Goal: Information Seeking & Learning: Learn about a topic

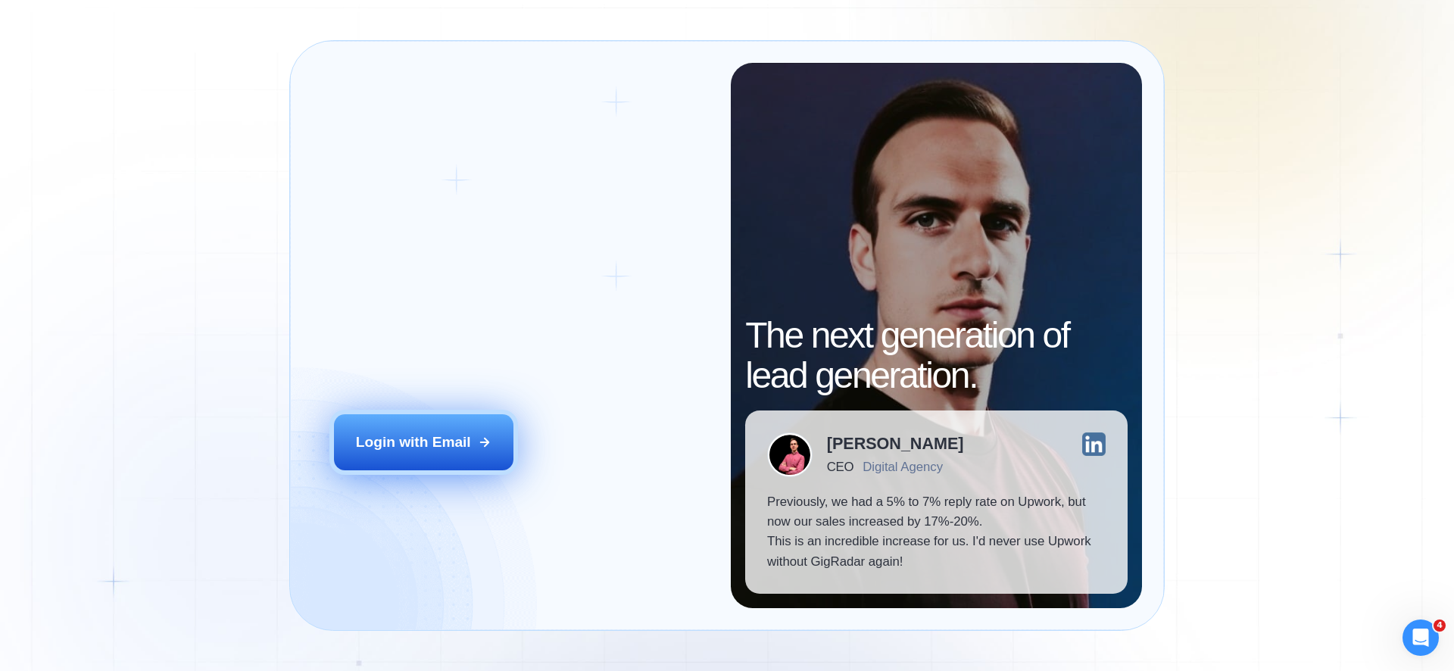
click at [472, 431] on button "Login with Email" at bounding box center [424, 442] width 180 height 56
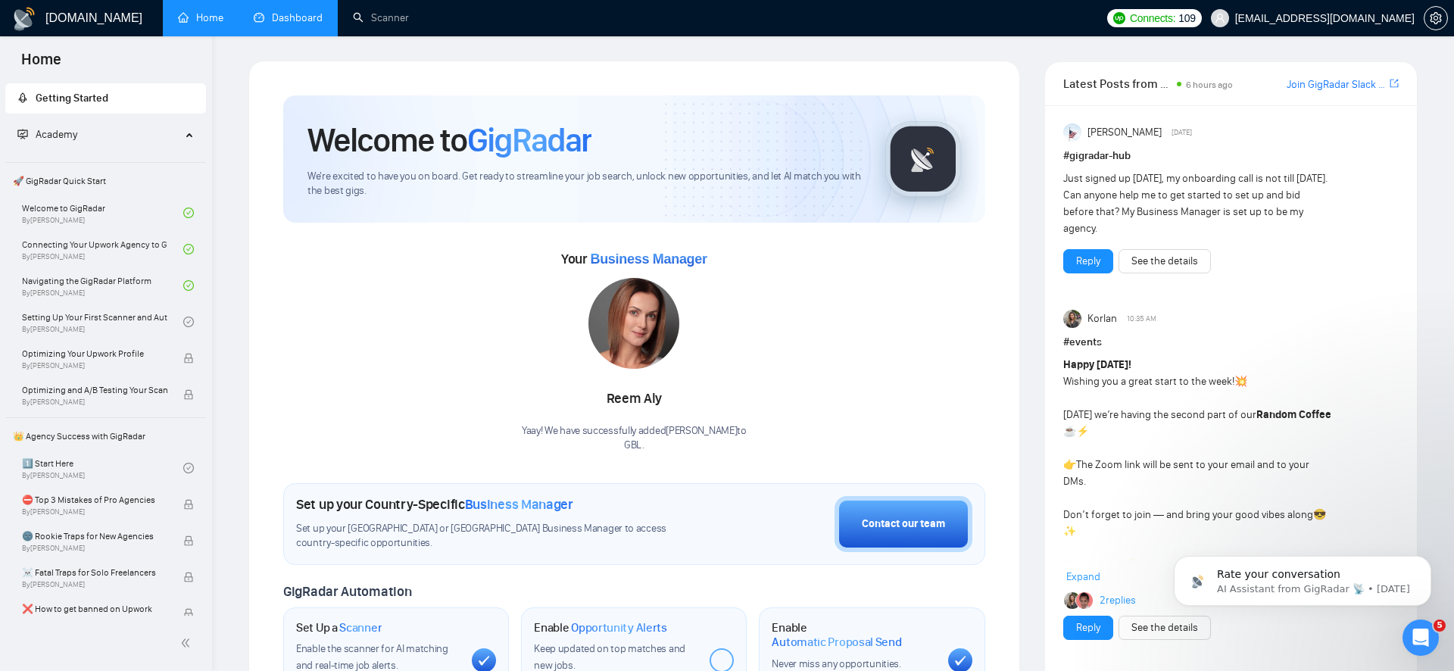
click at [264, 20] on link "Dashboard" at bounding box center [288, 17] width 69 height 13
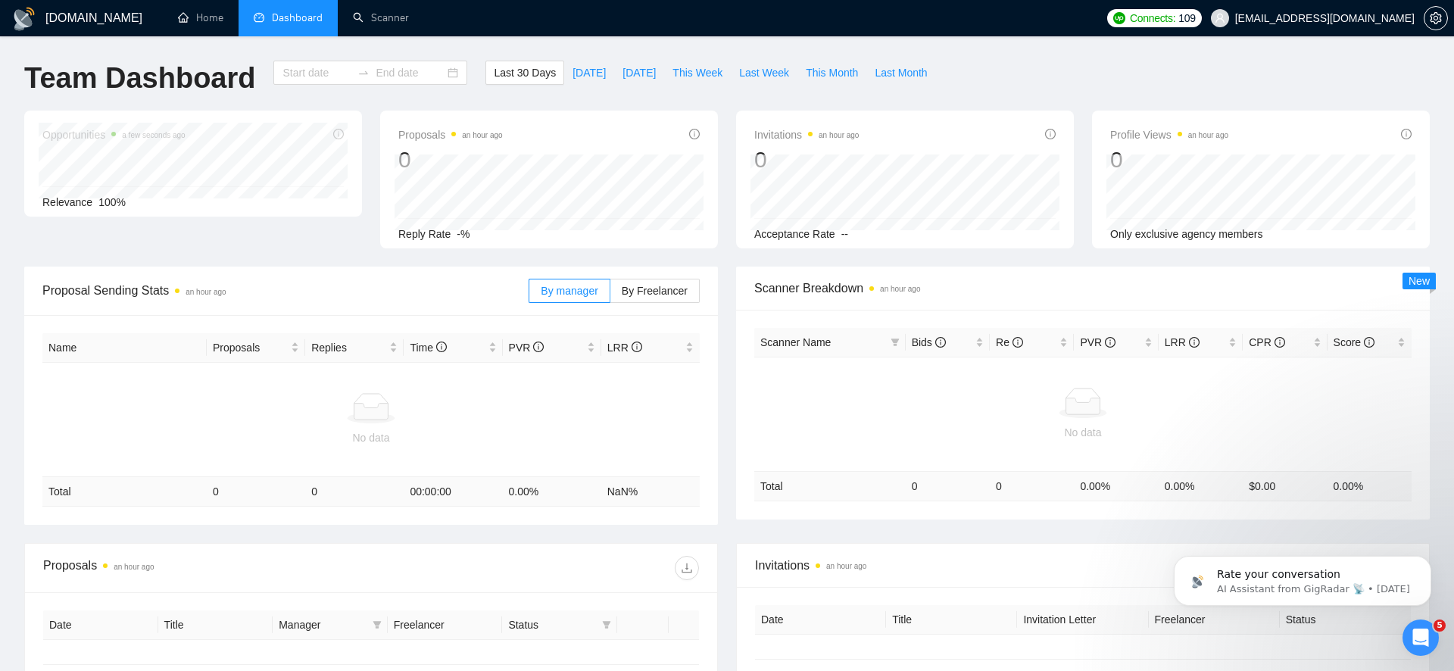
type input "[DATE]"
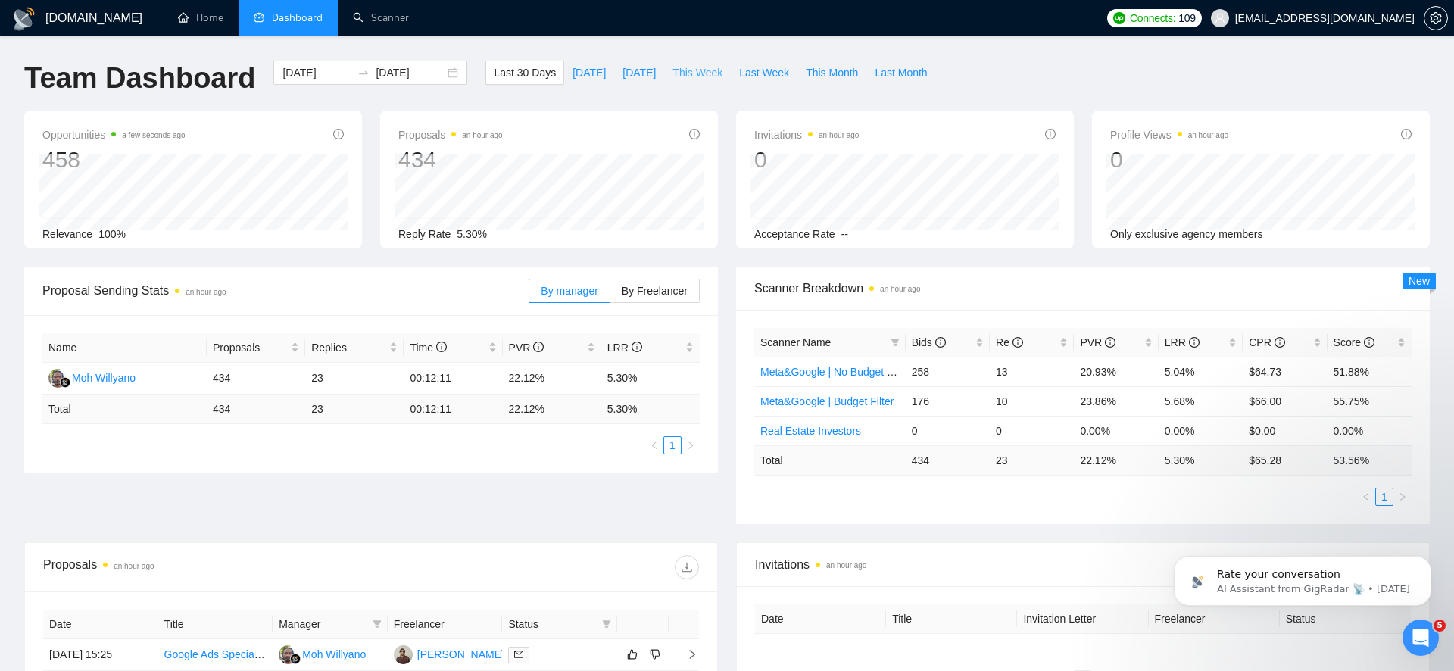
click at [701, 72] on span "This Week" at bounding box center [698, 72] width 50 height 17
type input "[DATE]"
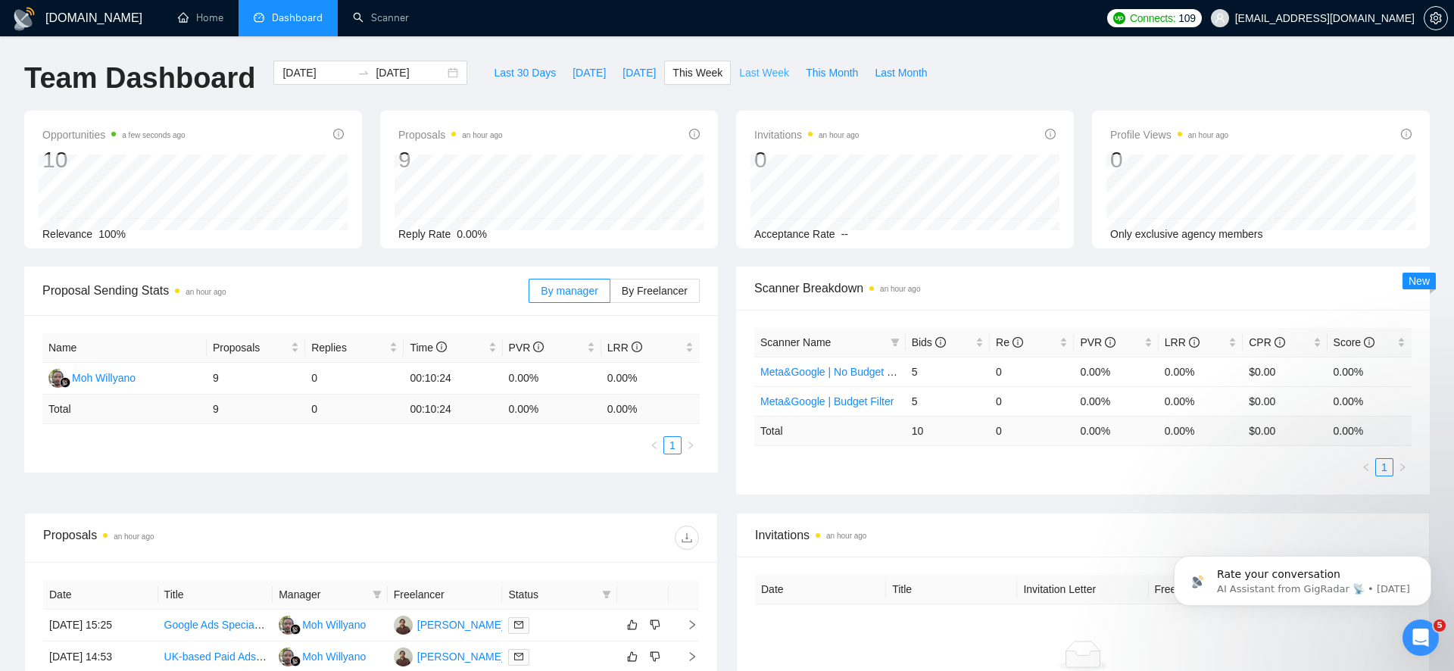
click at [768, 71] on span "Last Week" at bounding box center [764, 72] width 50 height 17
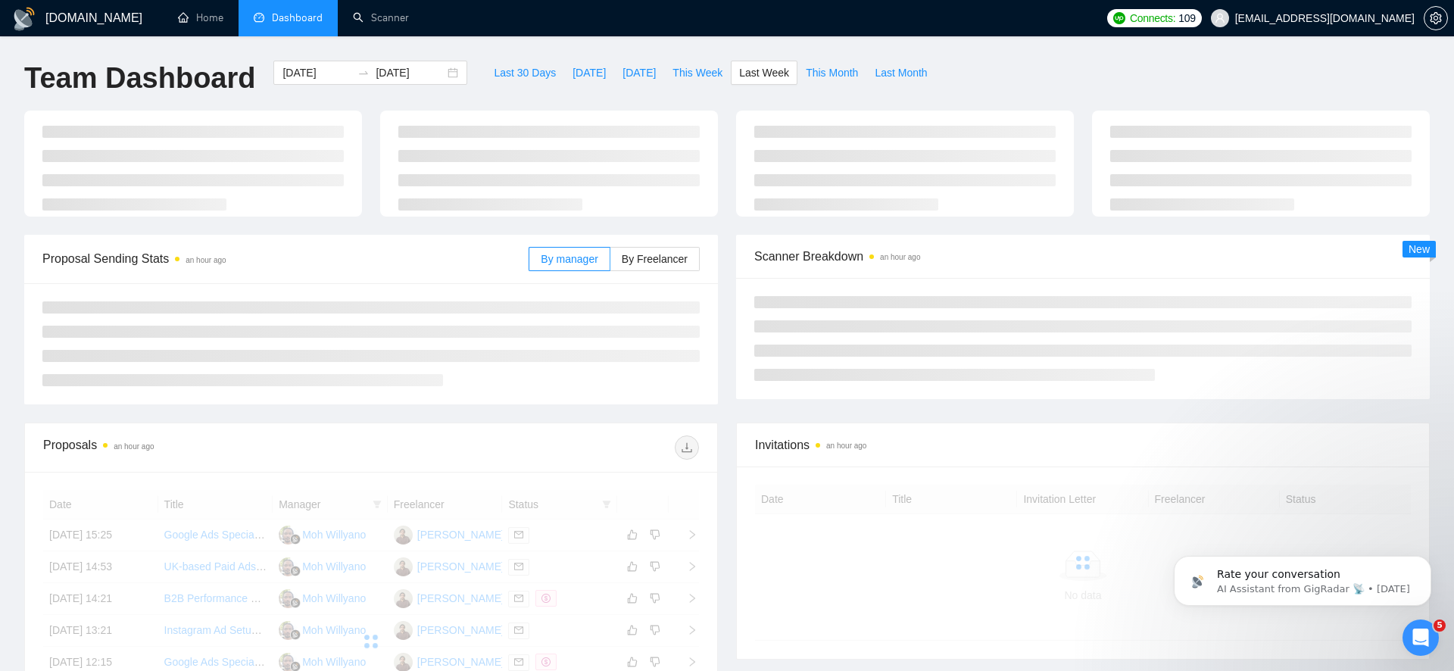
type input "[DATE]"
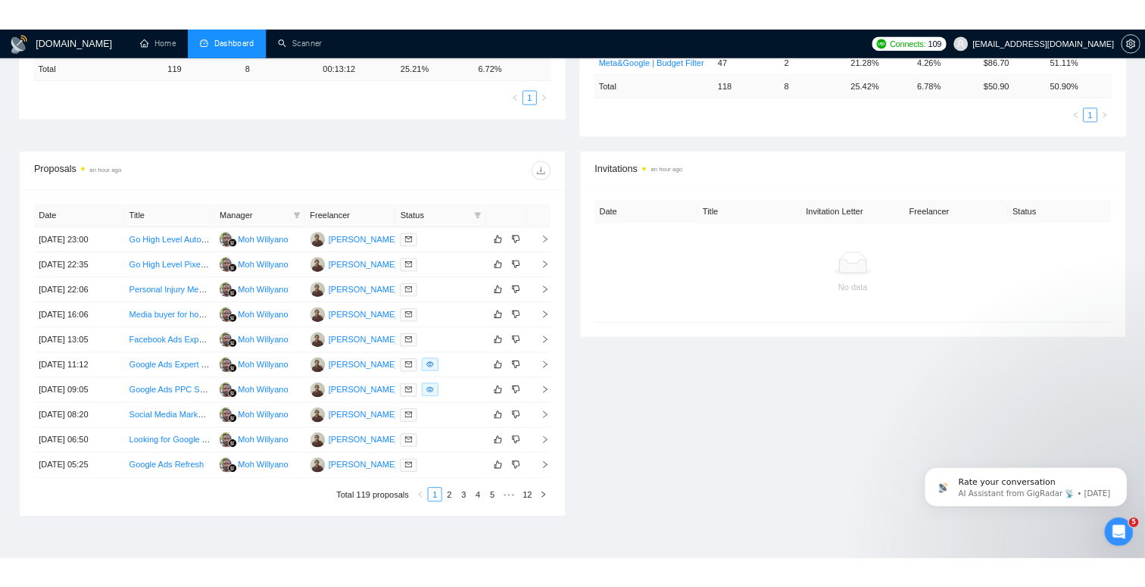
scroll to position [380, 0]
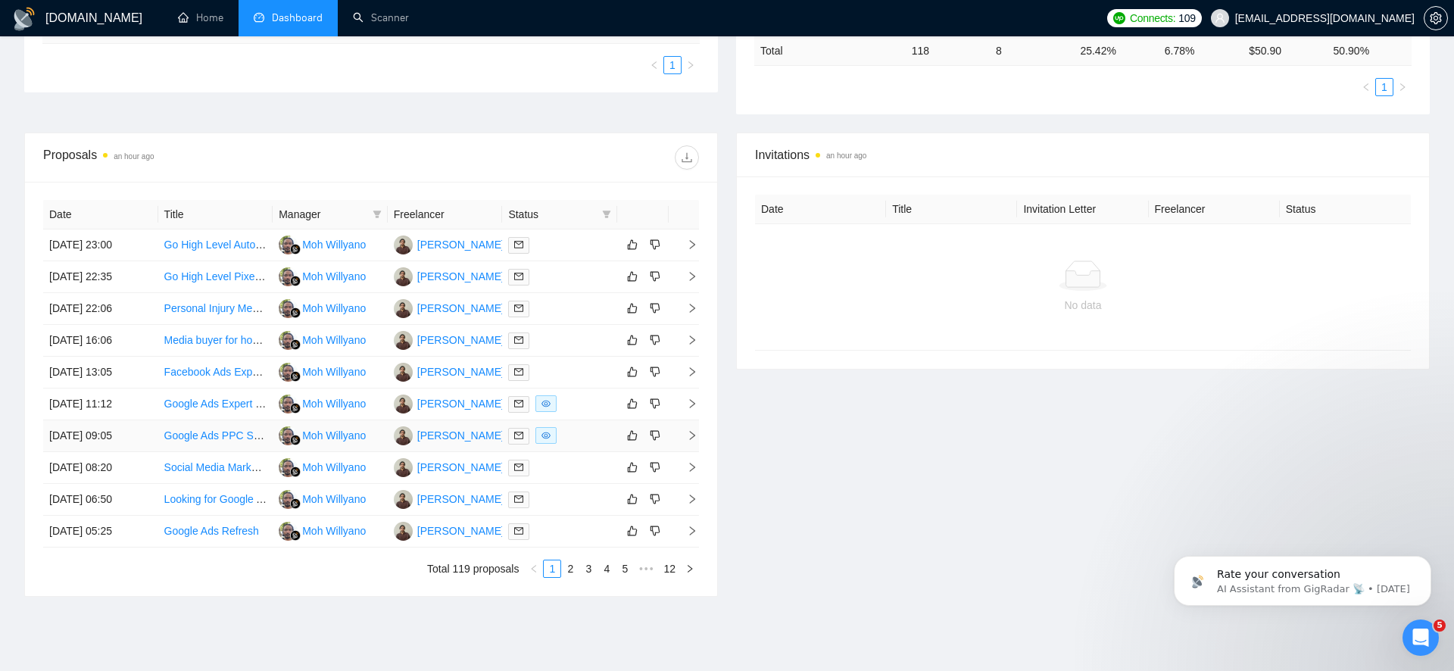
click at [218, 434] on link "Google Ads PPC Specialist for Law Firm Marketing Agency" at bounding box center [302, 435] width 277 height 12
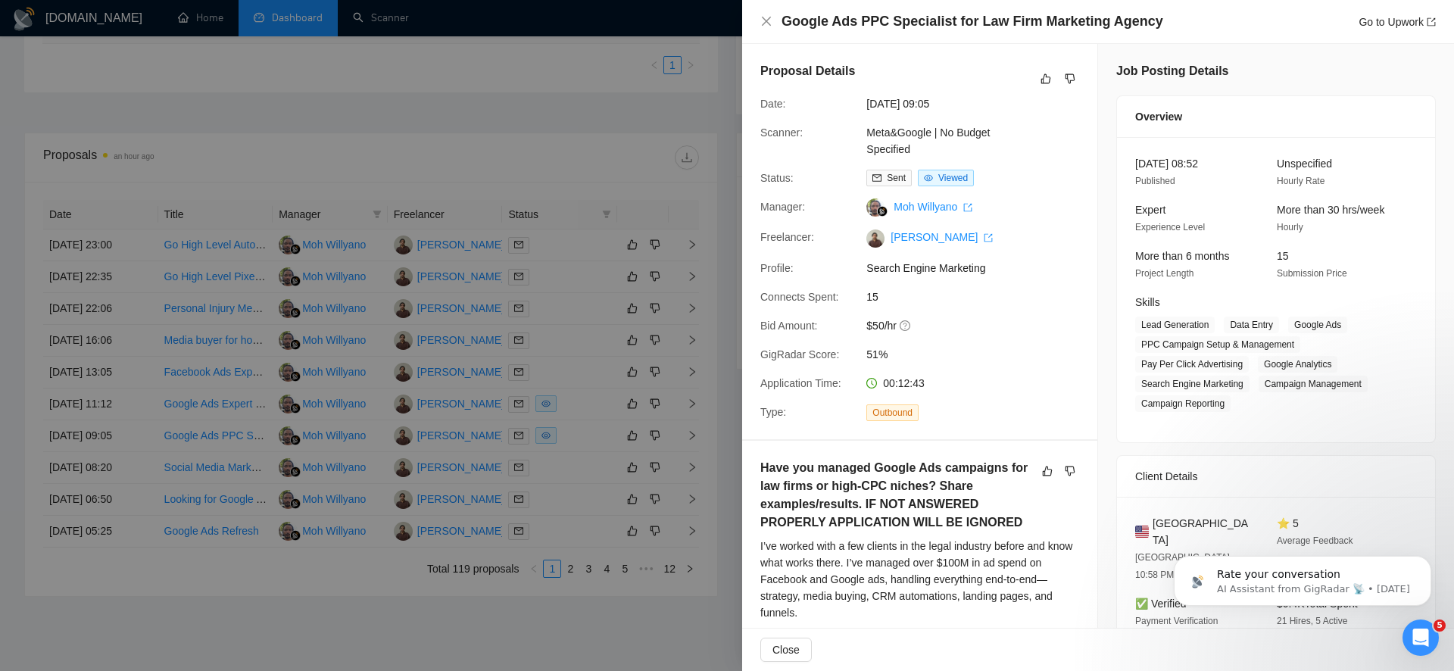
click at [619, 208] on div at bounding box center [727, 335] width 1454 height 671
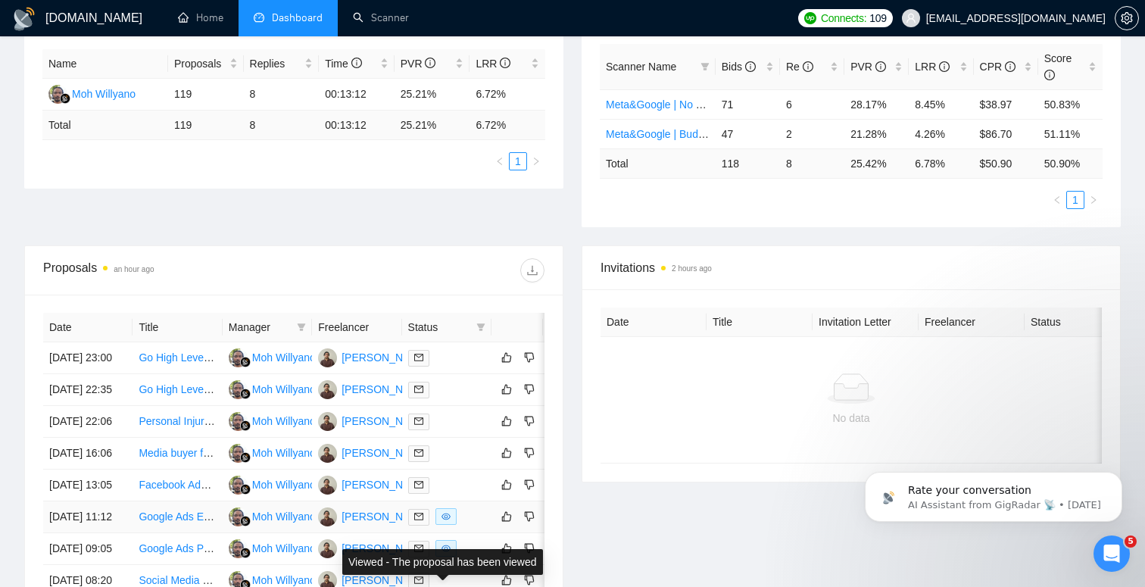
scroll to position [0, 0]
